Goal: Task Accomplishment & Management: Use online tool/utility

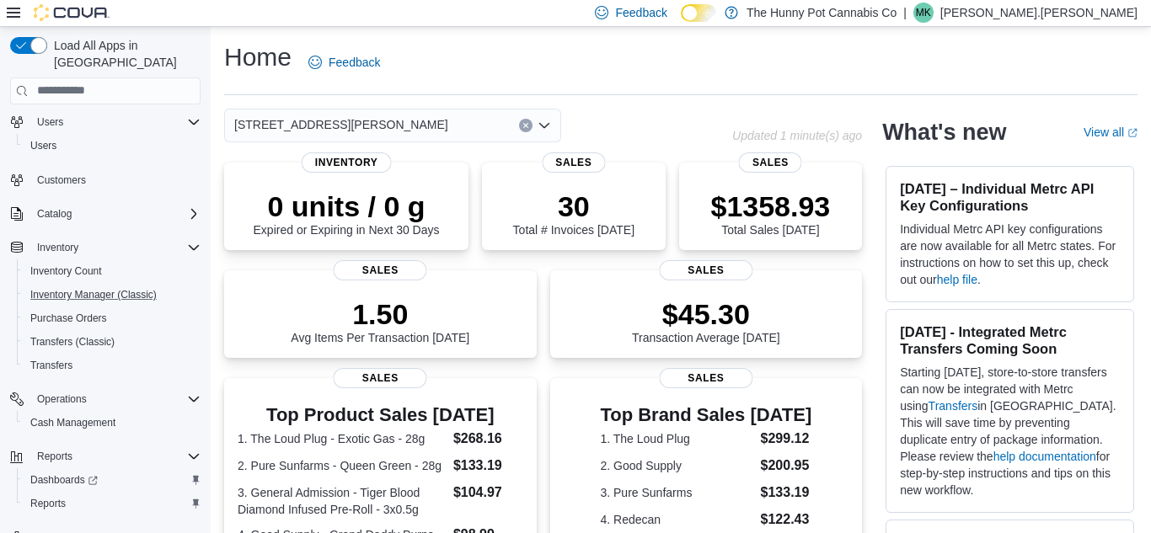
scroll to position [99, 0]
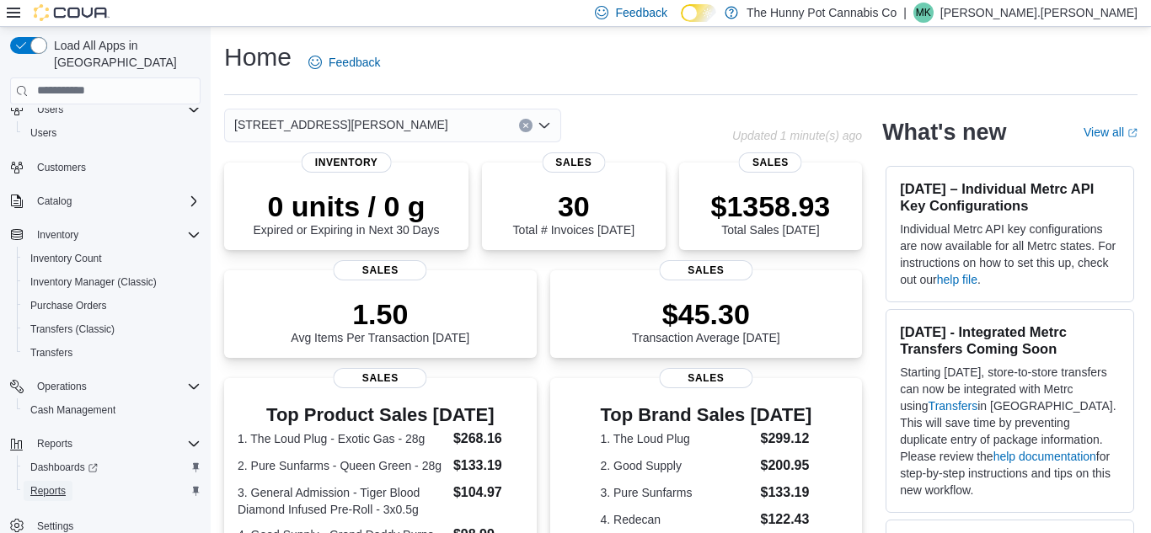
click at [58, 481] on span "Reports" at bounding box center [47, 491] width 35 height 20
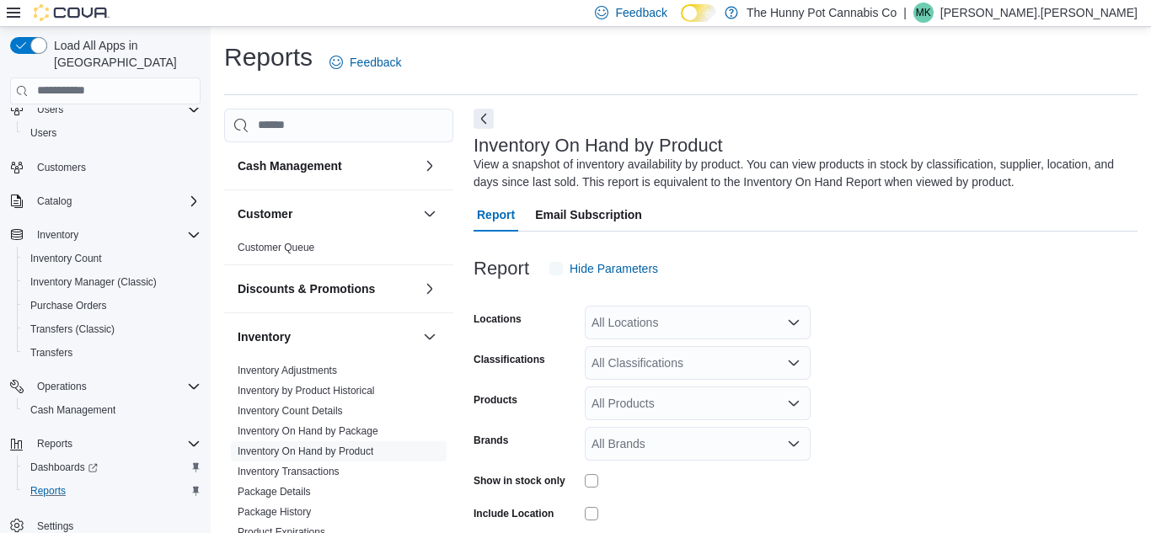
scroll to position [56, 0]
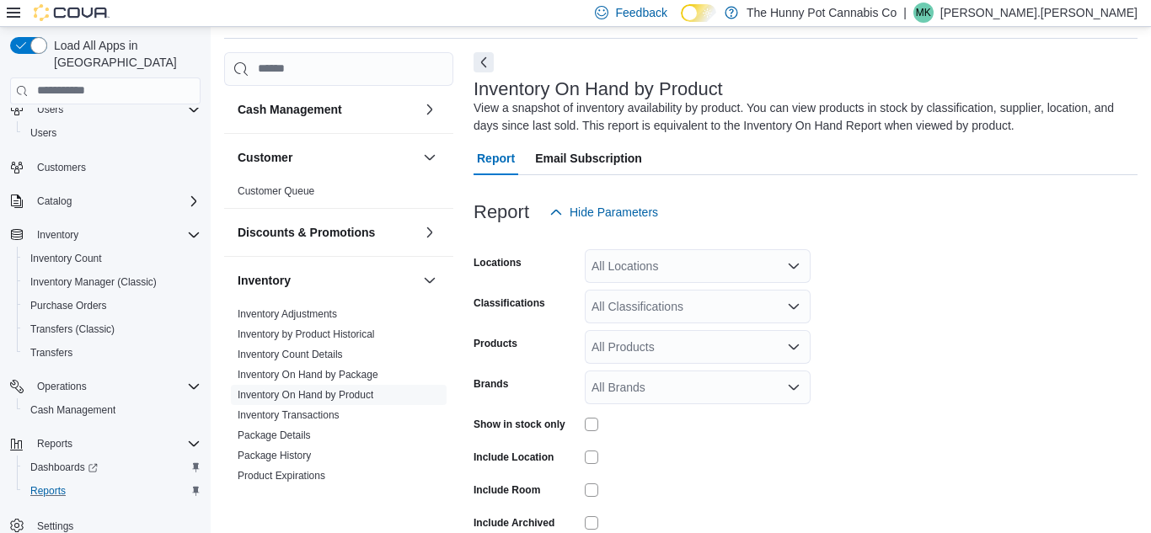
click at [714, 270] on div "All Locations" at bounding box center [698, 266] width 226 height 34
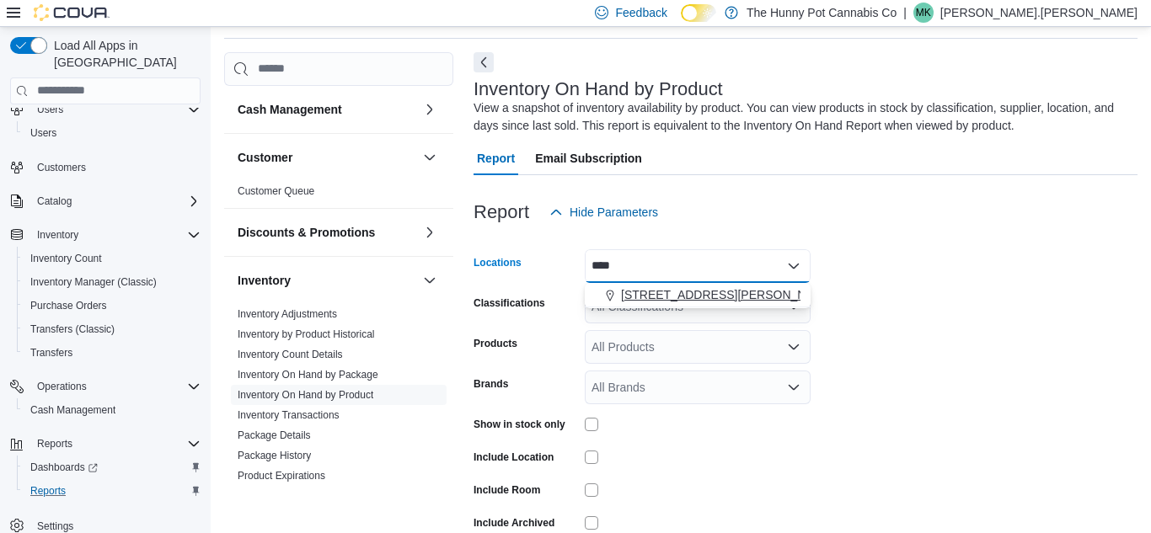
type input "****"
click at [704, 294] on div "[STREET_ADDRESS][PERSON_NAME]" at bounding box center [698, 294] width 206 height 17
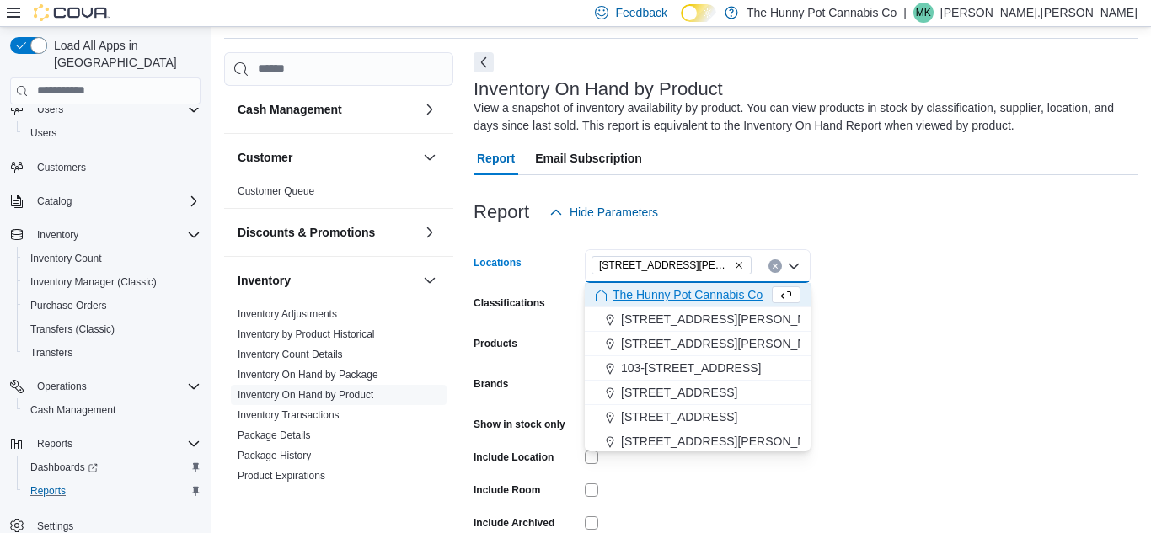
click at [916, 324] on form "Locations [STREET_ADDRESS][PERSON_NAME] Selected. [STREET_ADDRESS][PERSON_NAME]…" at bounding box center [805, 406] width 664 height 354
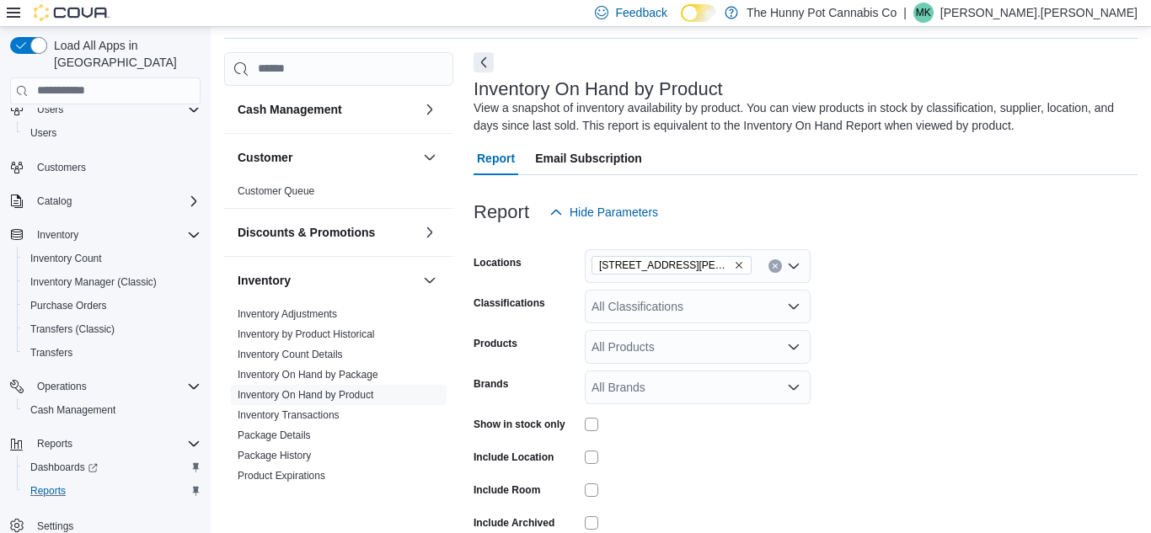
click at [682, 314] on div "All Classifications" at bounding box center [698, 307] width 226 height 34
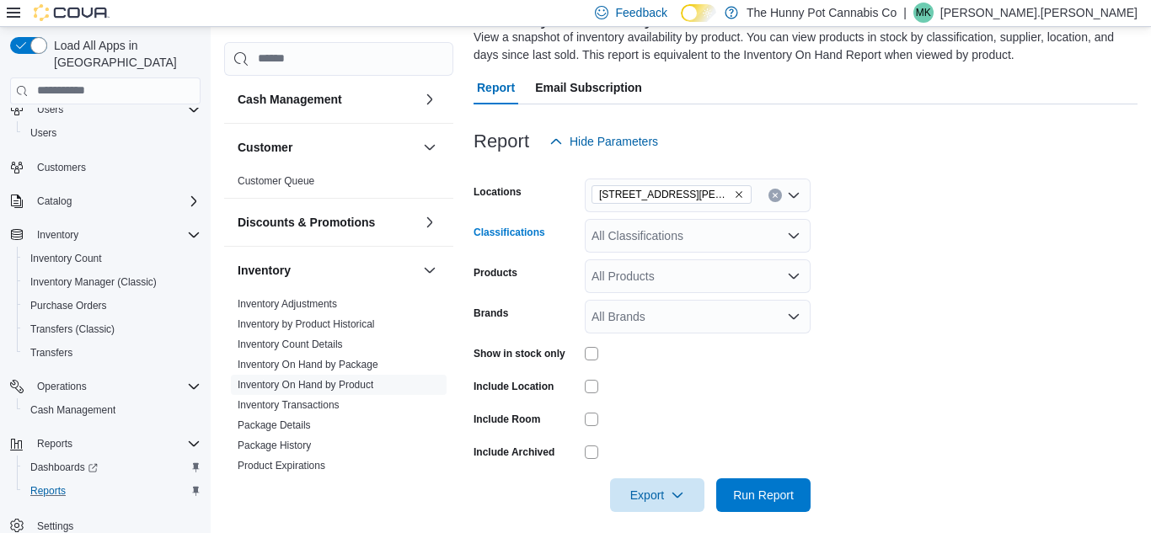
scroll to position [140, 0]
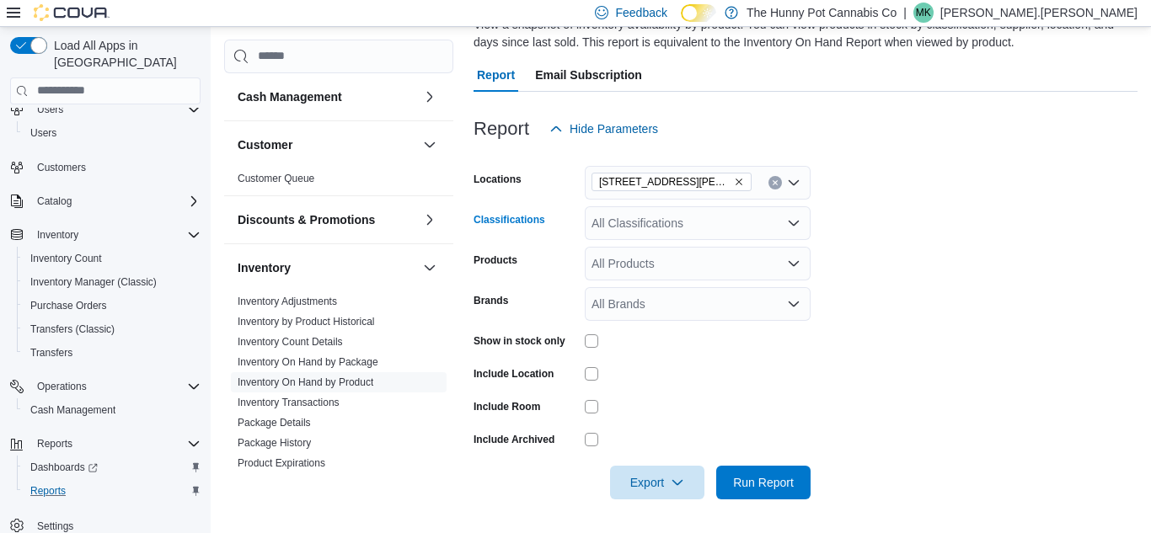
click at [645, 221] on div "All Classifications Combo box. Selected. Combo box input. All Classifications. …" at bounding box center [698, 223] width 226 height 34
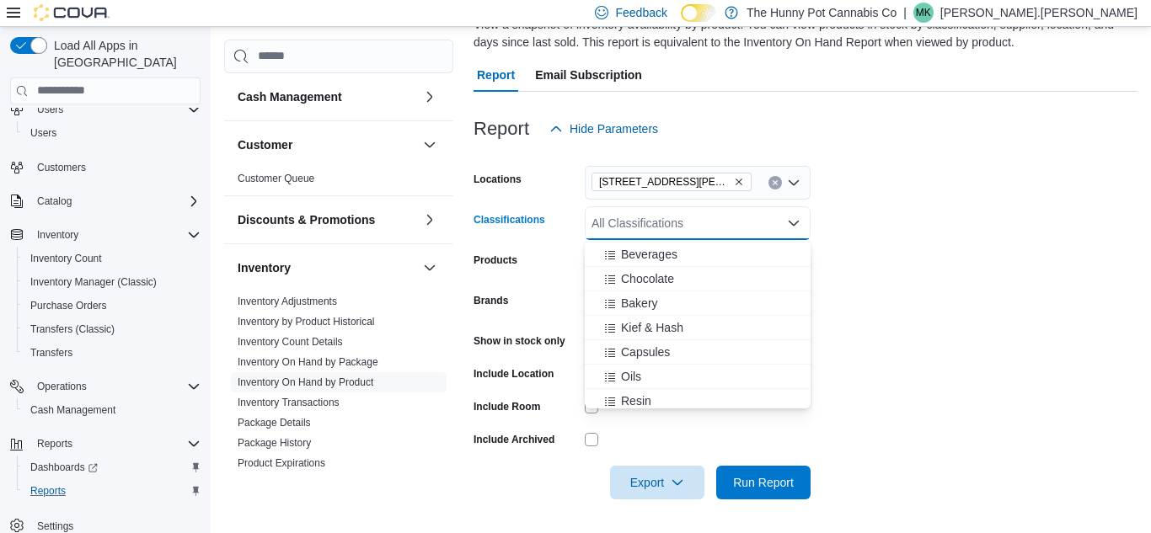
scroll to position [366, 0]
click at [666, 323] on span "Kief & Hash" at bounding box center [652, 326] width 62 height 17
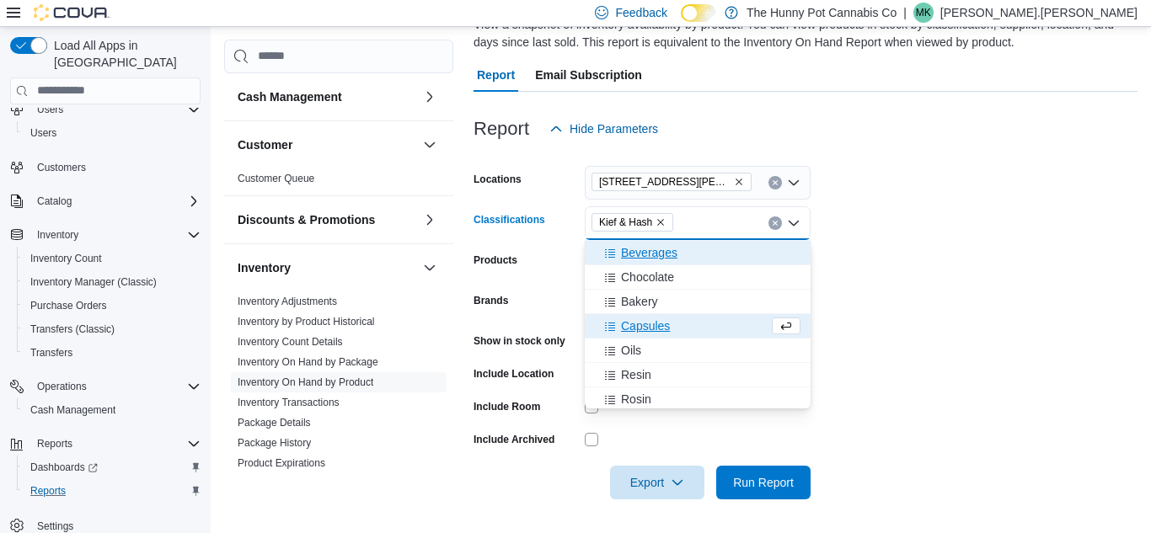
click at [664, 250] on span "Beverages" at bounding box center [649, 252] width 56 height 17
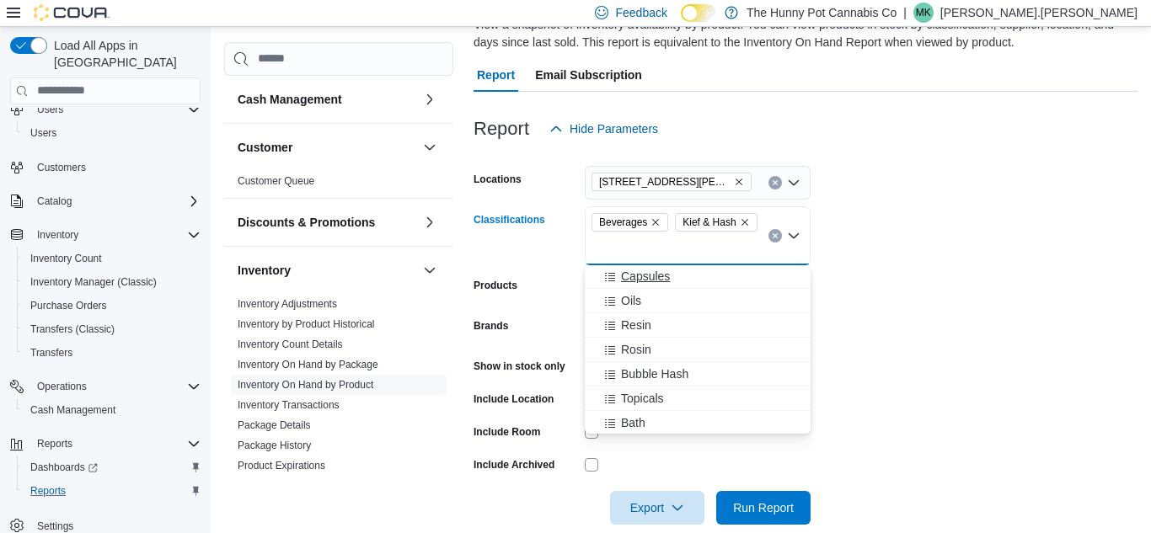
scroll to position [427, 0]
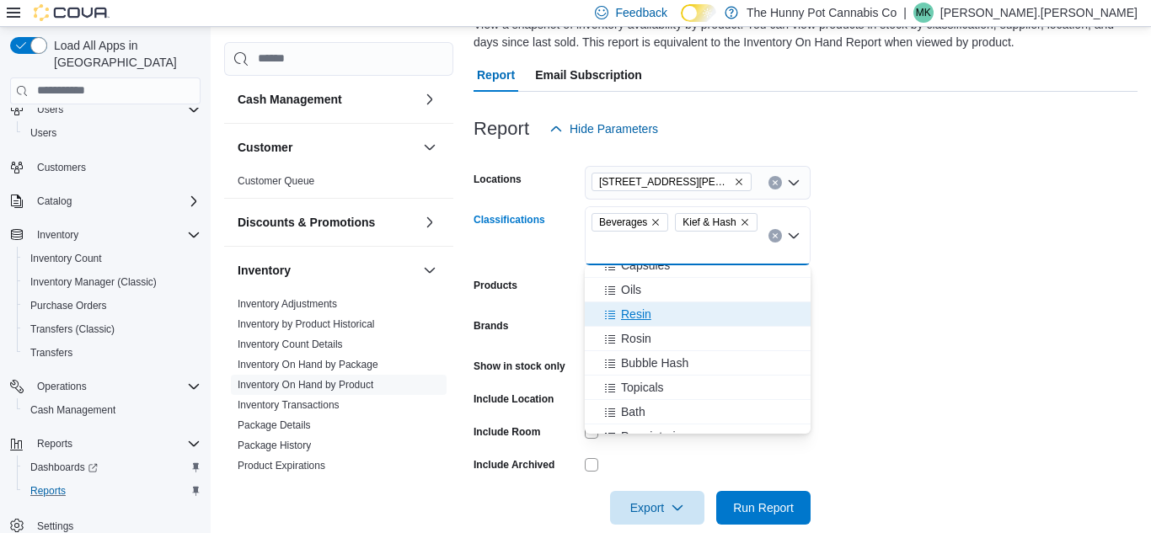
click at [655, 318] on div "Resin" at bounding box center [698, 314] width 206 height 17
click at [672, 313] on div "Rosin" at bounding box center [682, 314] width 174 height 17
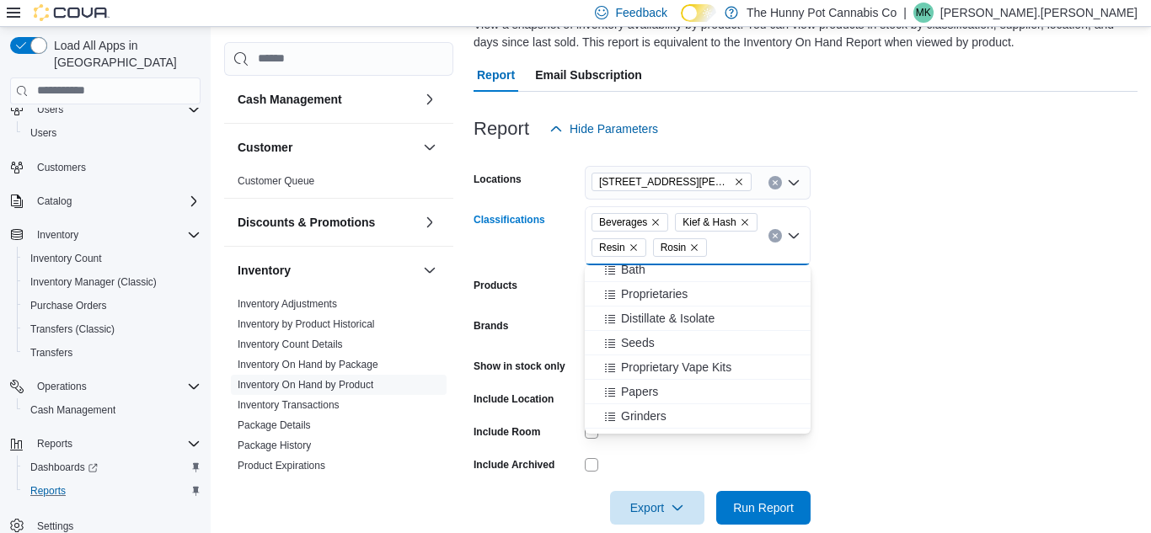
scroll to position [527, 0]
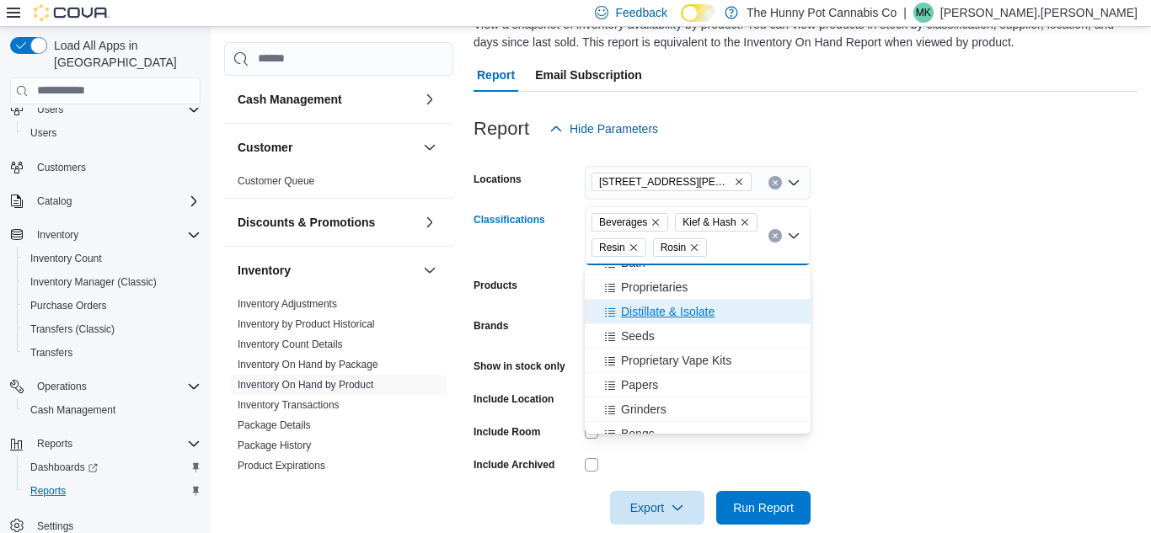
click at [671, 312] on span "Distillate & Isolate" at bounding box center [668, 311] width 94 height 17
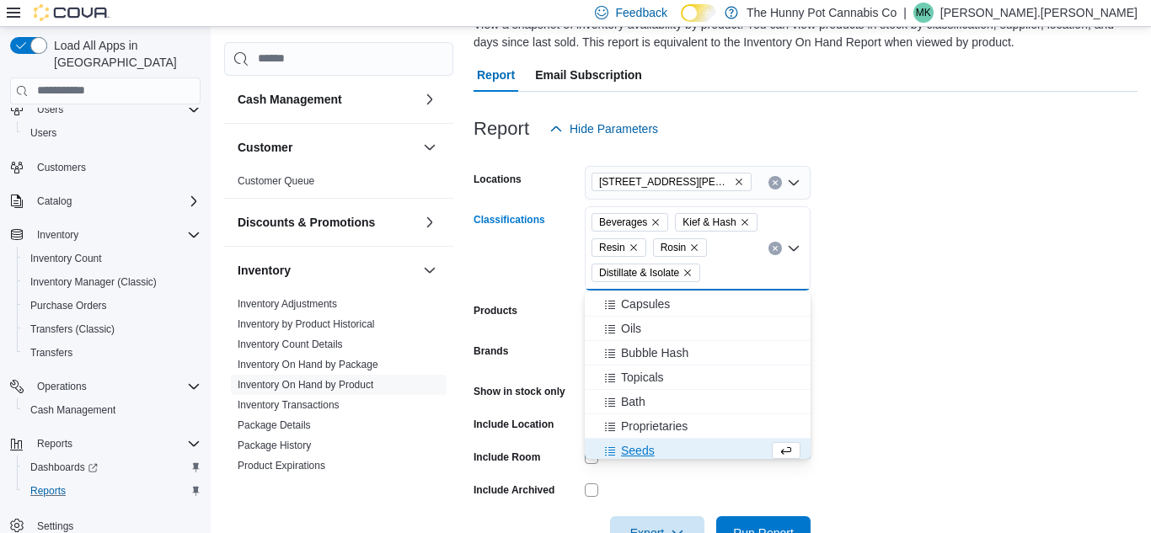
scroll to position [420, 0]
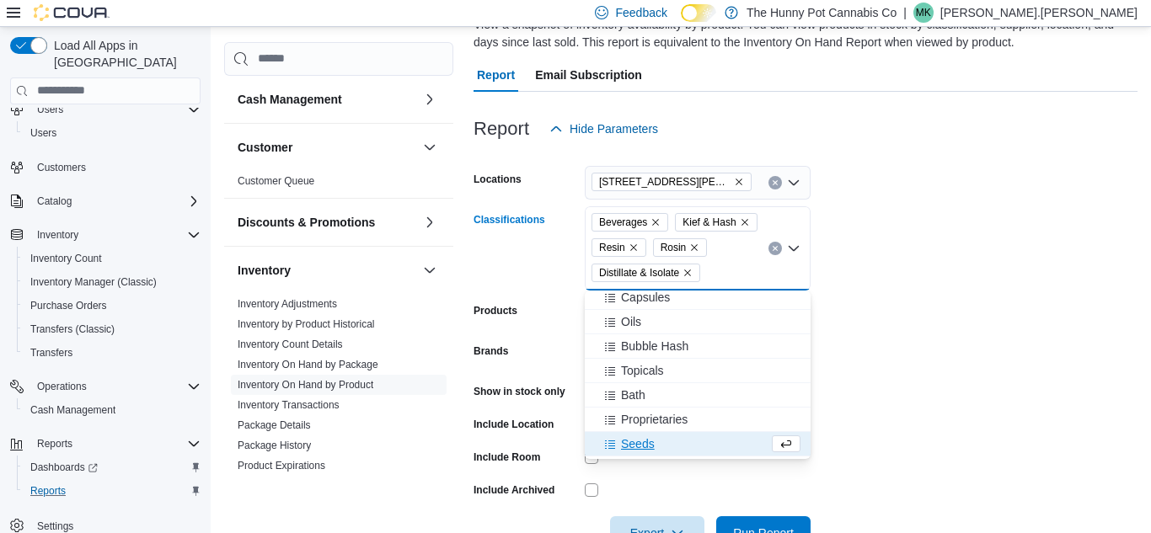
click at [699, 245] on icon "Remove Rosin from selection in this group" at bounding box center [694, 248] width 10 height 10
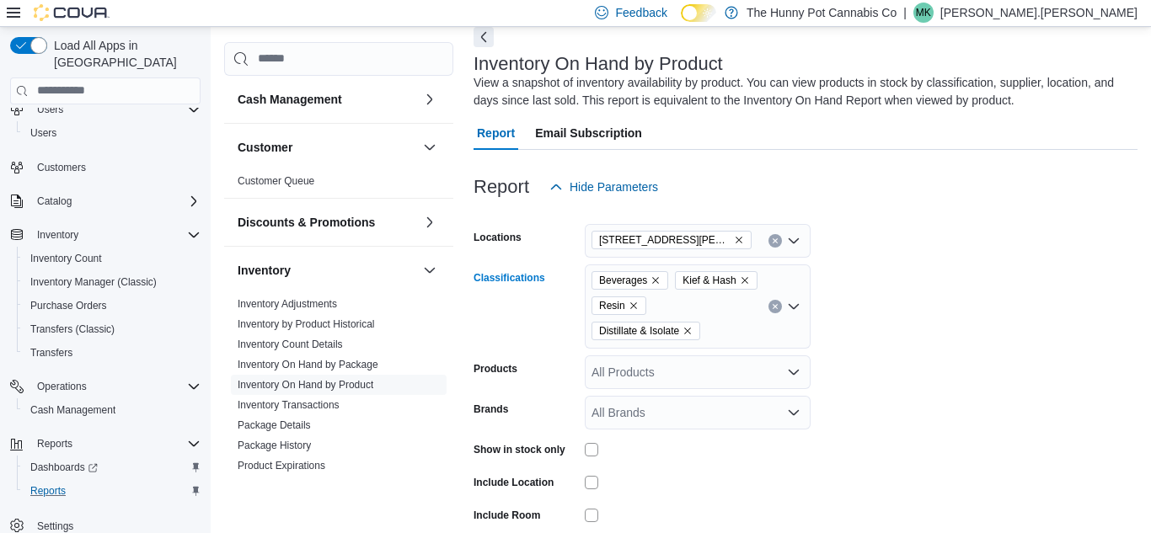
scroll to position [190, 0]
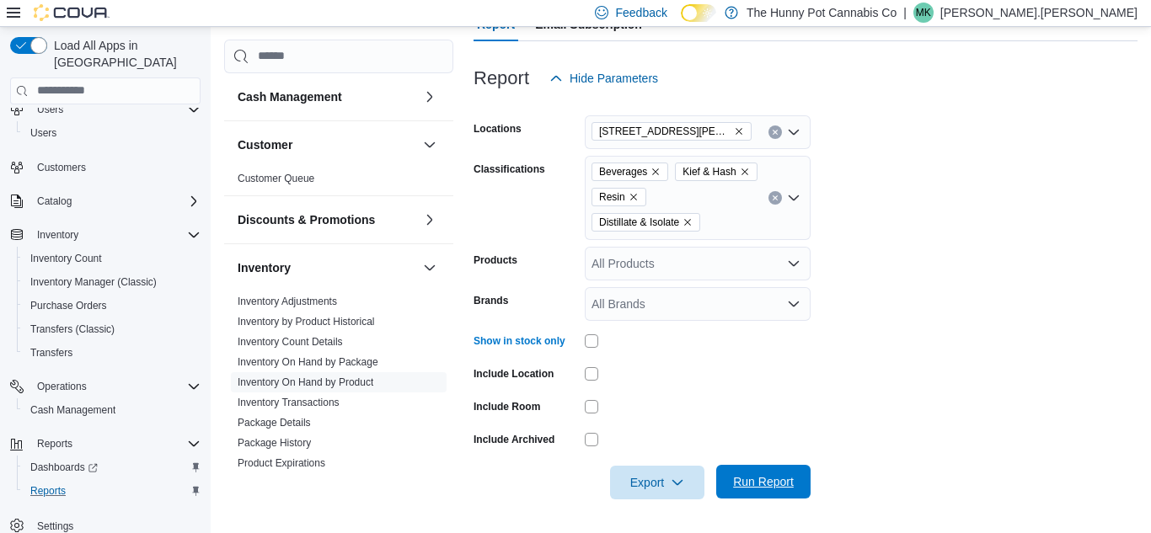
click at [757, 474] on span "Run Report" at bounding box center [763, 481] width 61 height 17
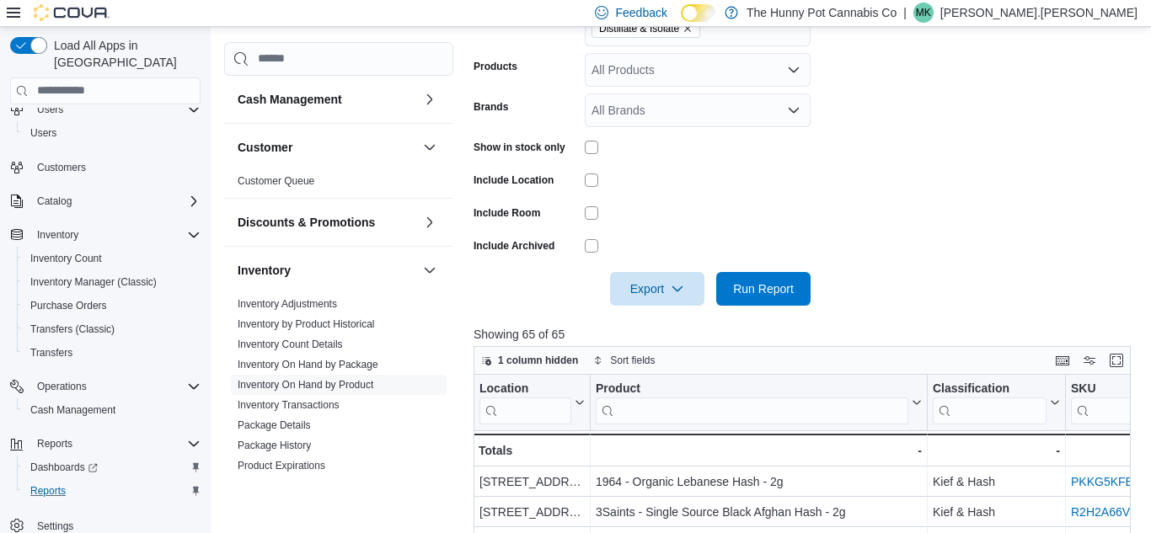
scroll to position [387, 0]
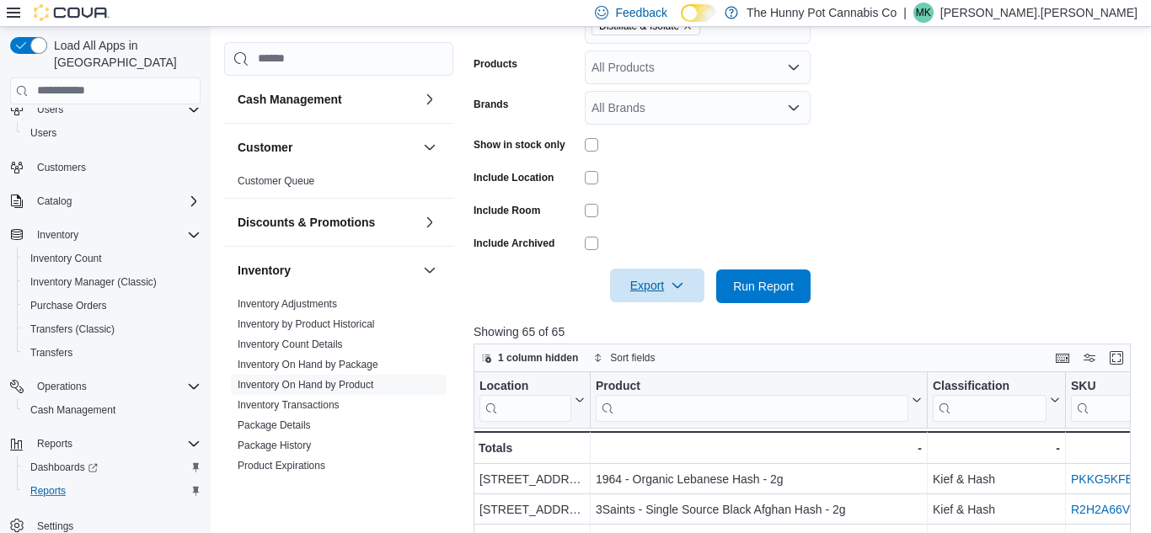
click at [679, 275] on span "Export" at bounding box center [657, 286] width 74 height 34
click at [668, 316] on span "Export to Excel" at bounding box center [660, 319] width 76 height 13
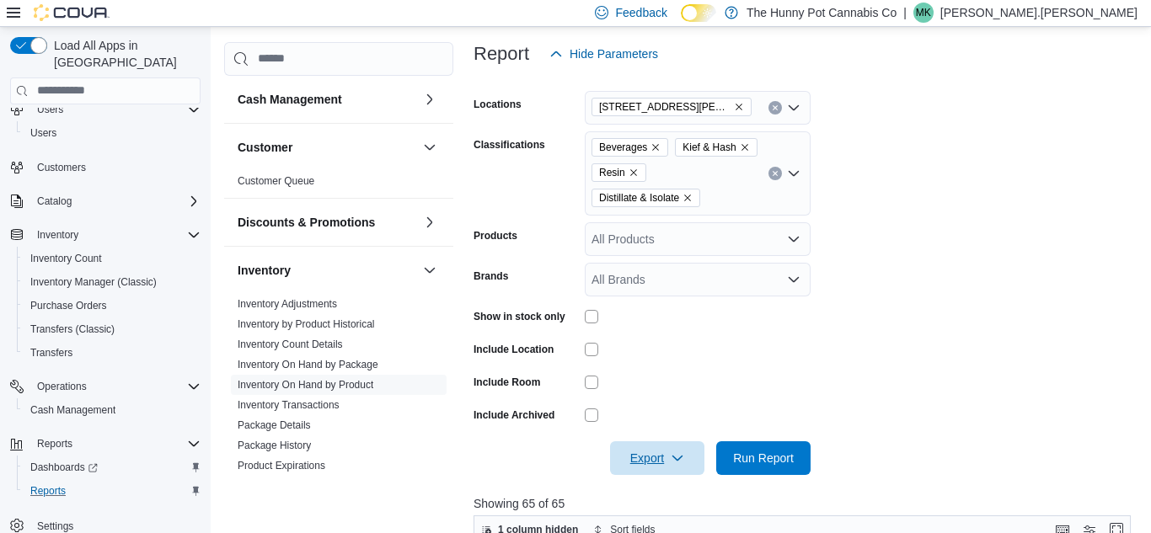
scroll to position [217, 0]
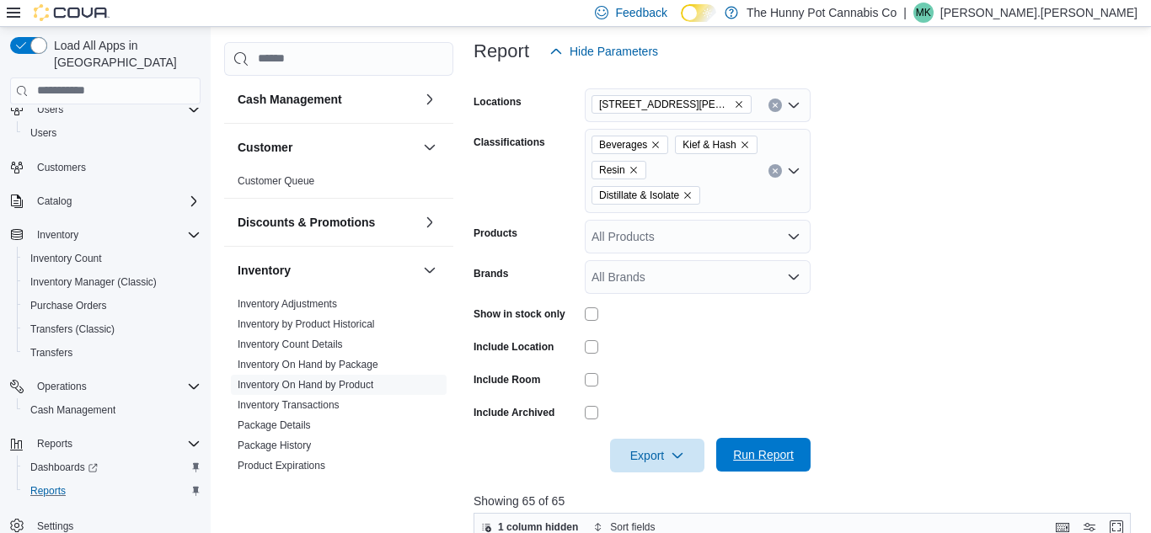
click at [772, 453] on span "Run Report" at bounding box center [763, 455] width 61 height 17
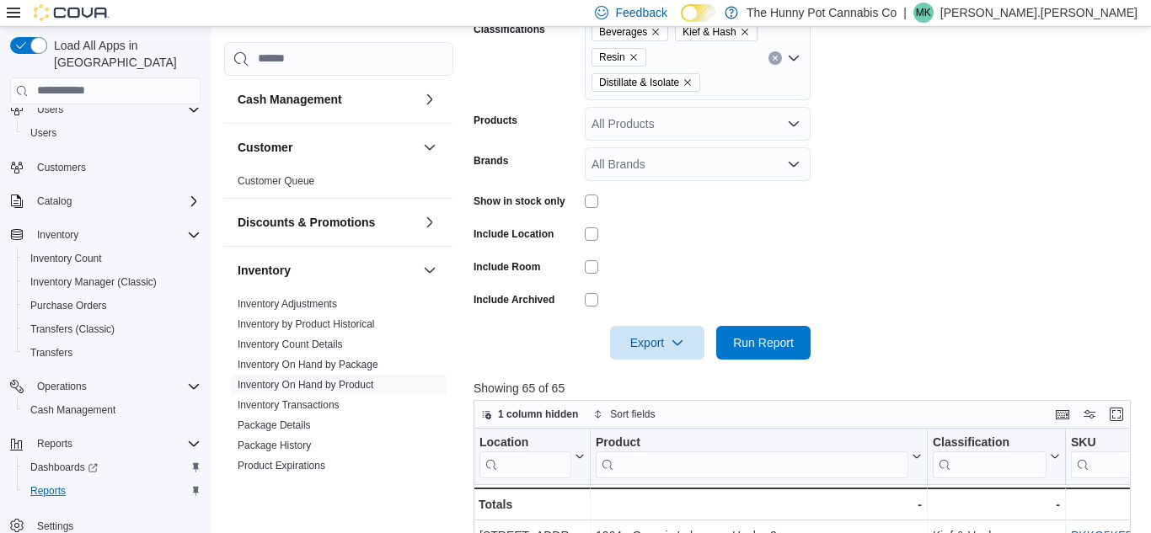
scroll to position [333, 0]
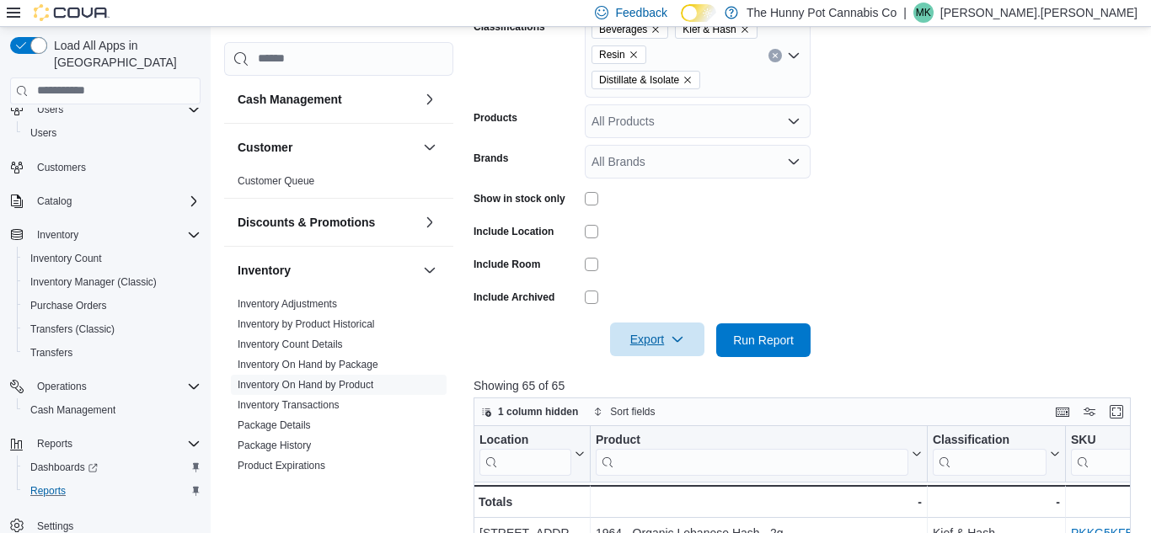
click at [682, 342] on icon "button" at bounding box center [677, 339] width 13 height 13
click at [662, 382] on button "Export to Excel" at bounding box center [660, 374] width 96 height 34
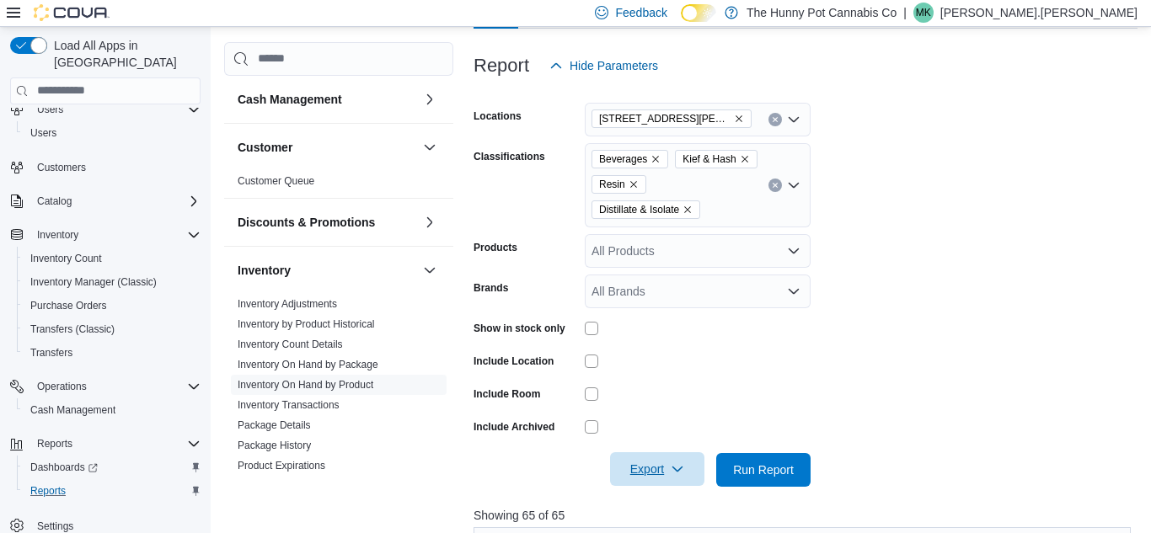
scroll to position [201, 0]
click at [773, 190] on icon "Clear input" at bounding box center [775, 187] width 7 height 7
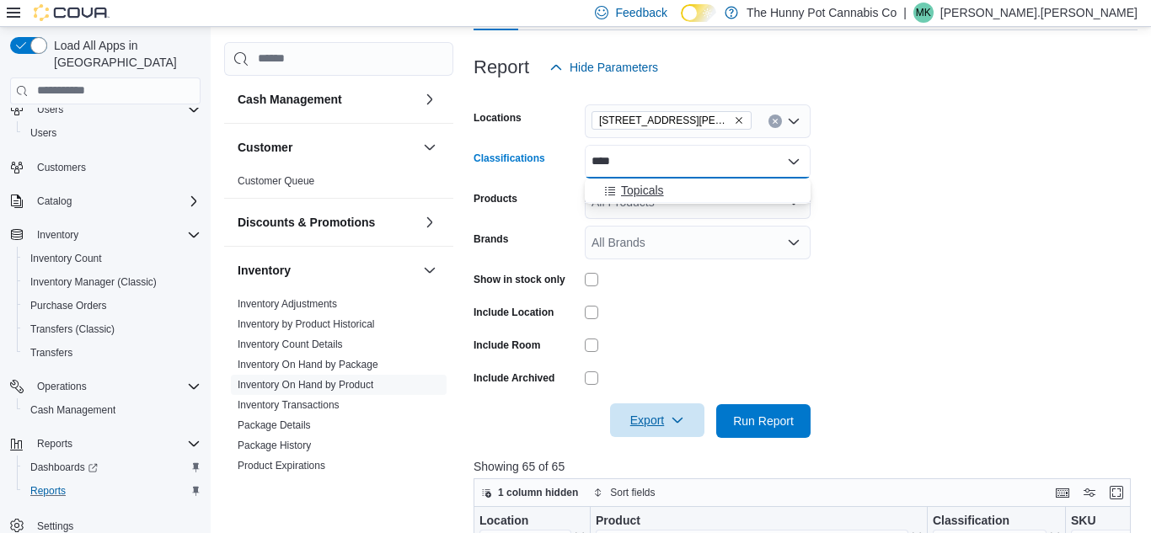
type input "****"
click at [698, 186] on div "Topicals" at bounding box center [698, 190] width 206 height 17
type input "****"
click at [689, 189] on div "Oils" at bounding box center [682, 190] width 174 height 17
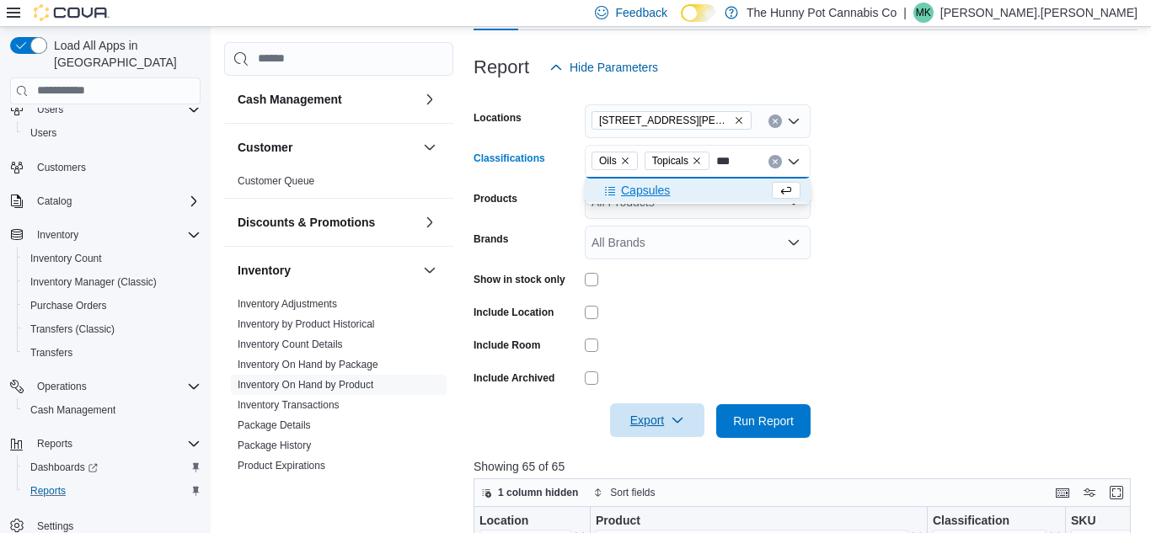
type input "***"
click at [680, 195] on div "Capsules" at bounding box center [682, 190] width 174 height 17
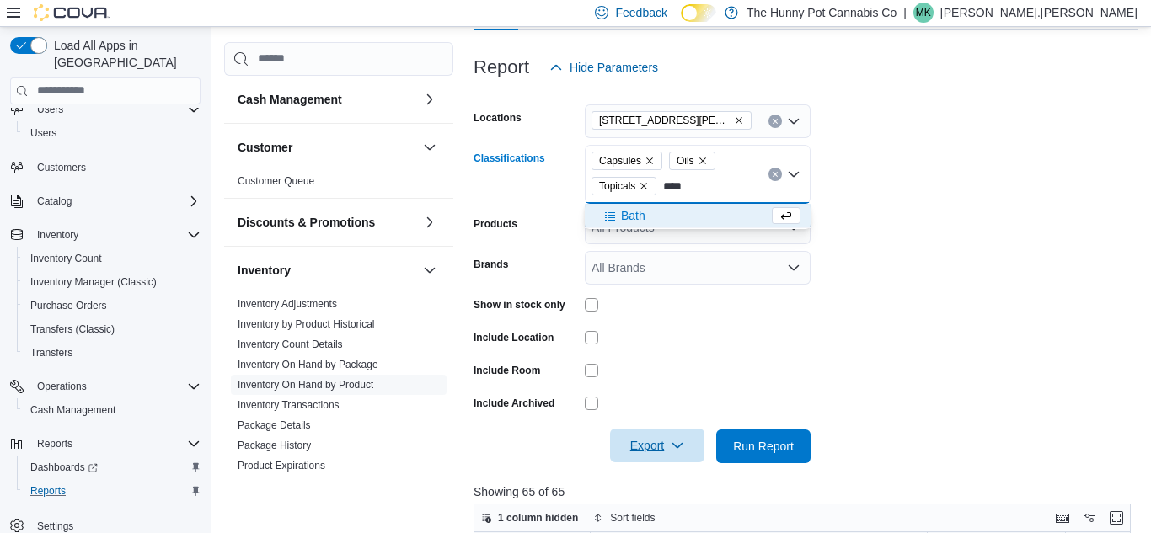
type input "****"
click at [673, 214] on div "Bath" at bounding box center [682, 215] width 174 height 17
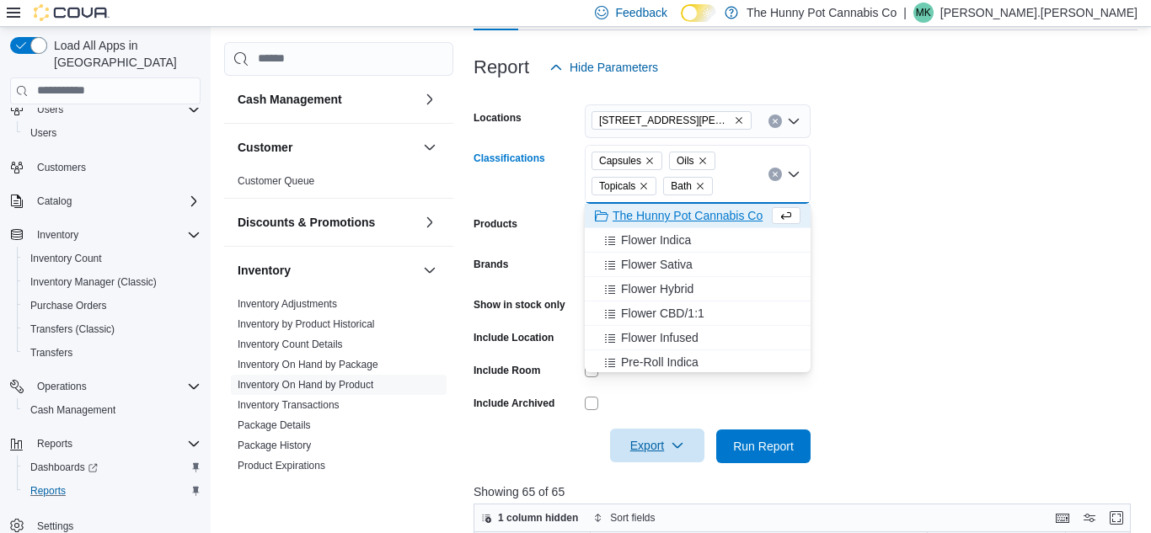
click at [906, 226] on form "Locations [STREET_ADDRESS][PERSON_NAME] Classifications Capsules Oils Topicals …" at bounding box center [805, 273] width 664 height 379
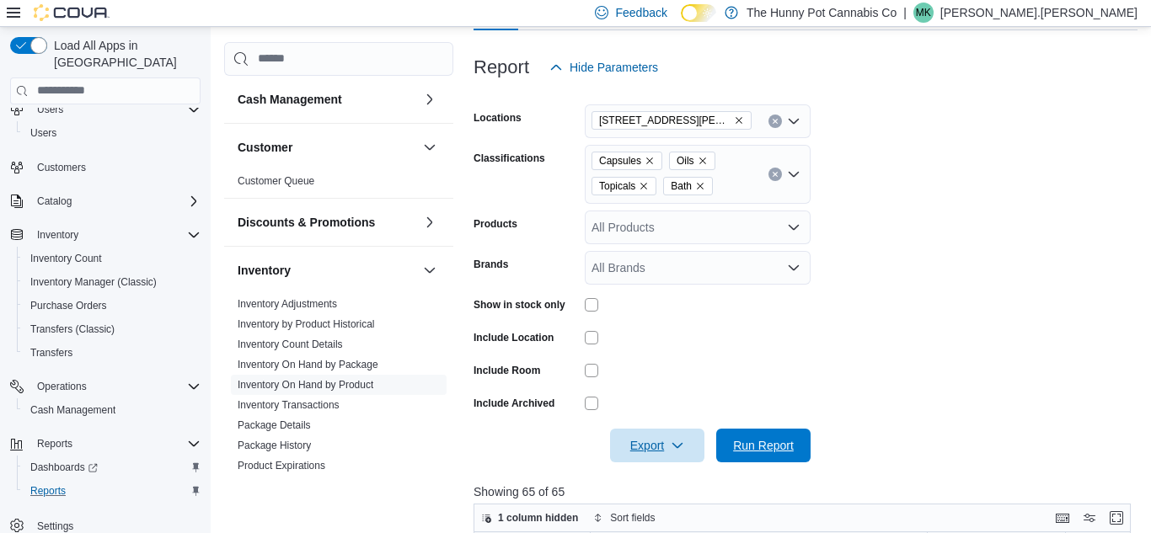
click at [750, 440] on span "Run Report" at bounding box center [763, 445] width 61 height 17
click at [680, 446] on icon "button" at bounding box center [677, 445] width 13 height 13
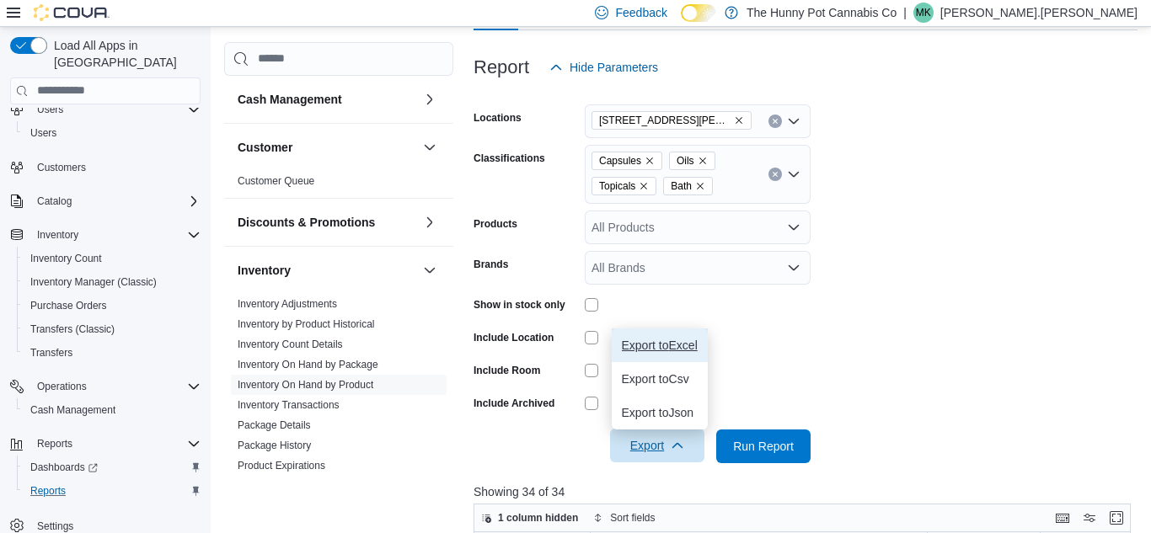
click at [668, 343] on span "Export to Excel" at bounding box center [660, 345] width 76 height 13
